Goal: Task Accomplishment & Management: Use online tool/utility

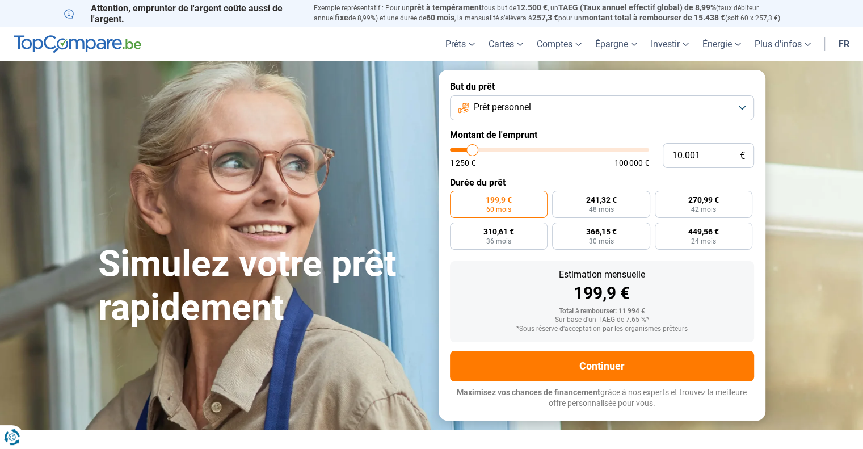
type input "8.250"
type input "8250"
type input "7.750"
type input "7750"
type input "7.500"
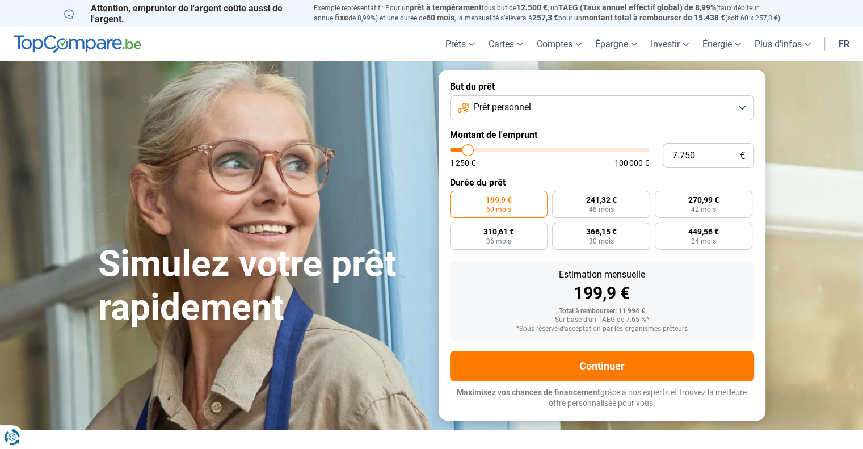
type input "7500"
type input "7.000"
type input "7000"
type input "6.750"
type input "6750"
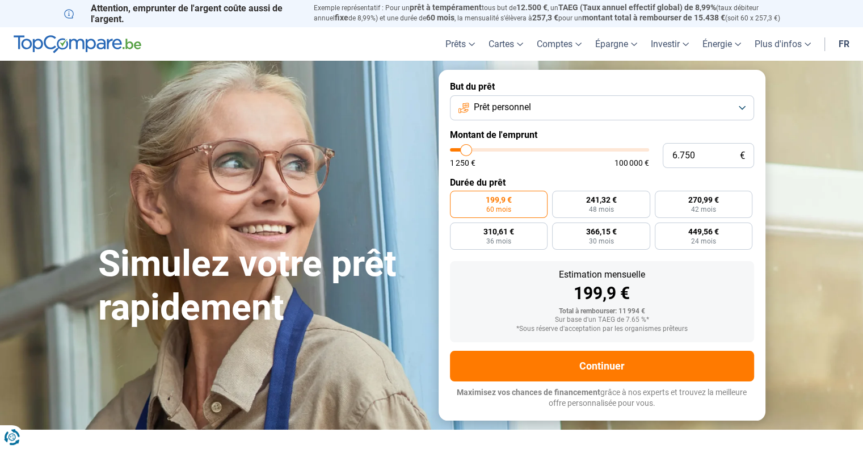
type input "6.500"
type input "6500"
type input "6.000"
type input "6000"
type input "5.500"
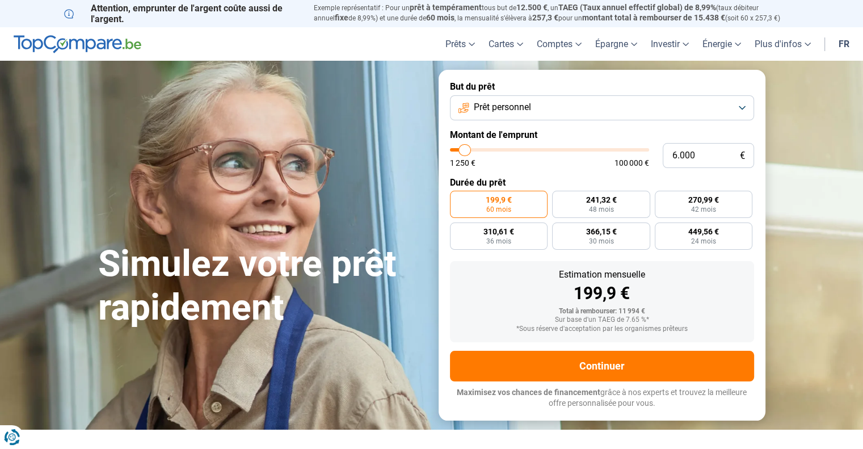
type input "5500"
type input "4.750"
type input "4750"
type input "4.500"
type input "4500"
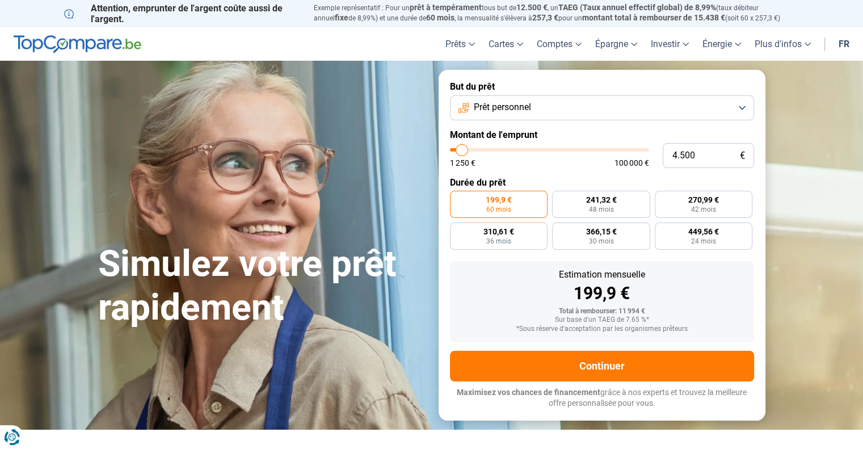
type input "3.750"
type input "3750"
type input "3.500"
type input "3500"
type input "3.000"
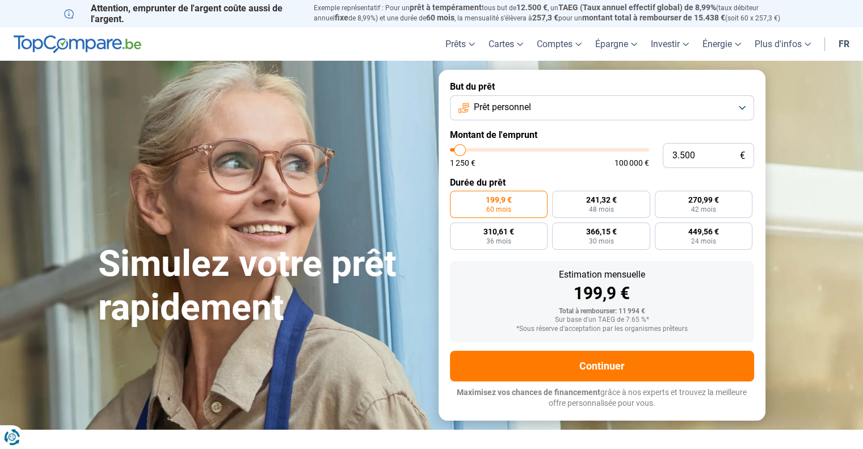
type input "3000"
type input "2.750"
type input "2750"
type input "1.750"
type input "1750"
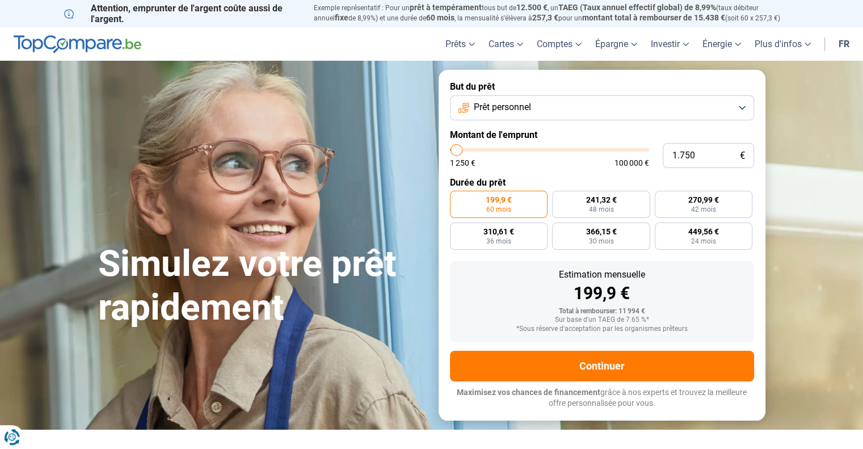
type input "1.250"
drag, startPoint x: 470, startPoint y: 150, endPoint x: 431, endPoint y: 149, distance: 38.6
type input "1250"
click at [450, 149] on input "range" at bounding box center [549, 149] width 199 height 3
radio input "true"
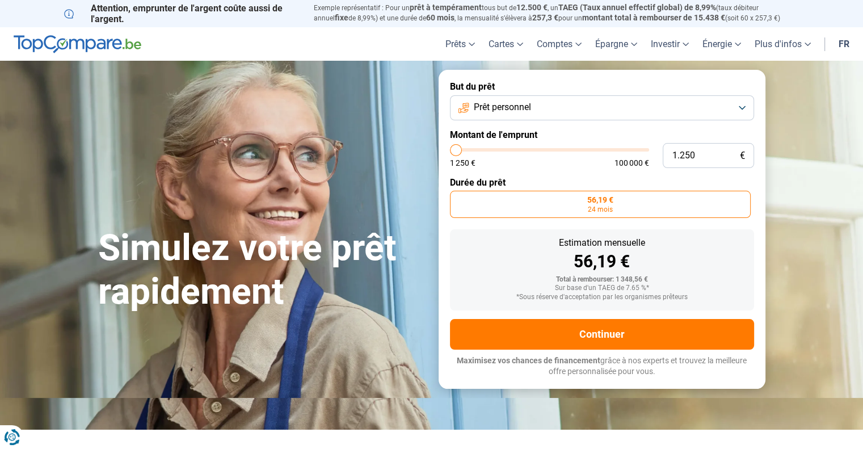
drag, startPoint x: 256, startPoint y: 251, endPoint x: 267, endPoint y: 245, distance: 12.8
